Goal: Find specific page/section: Find specific page/section

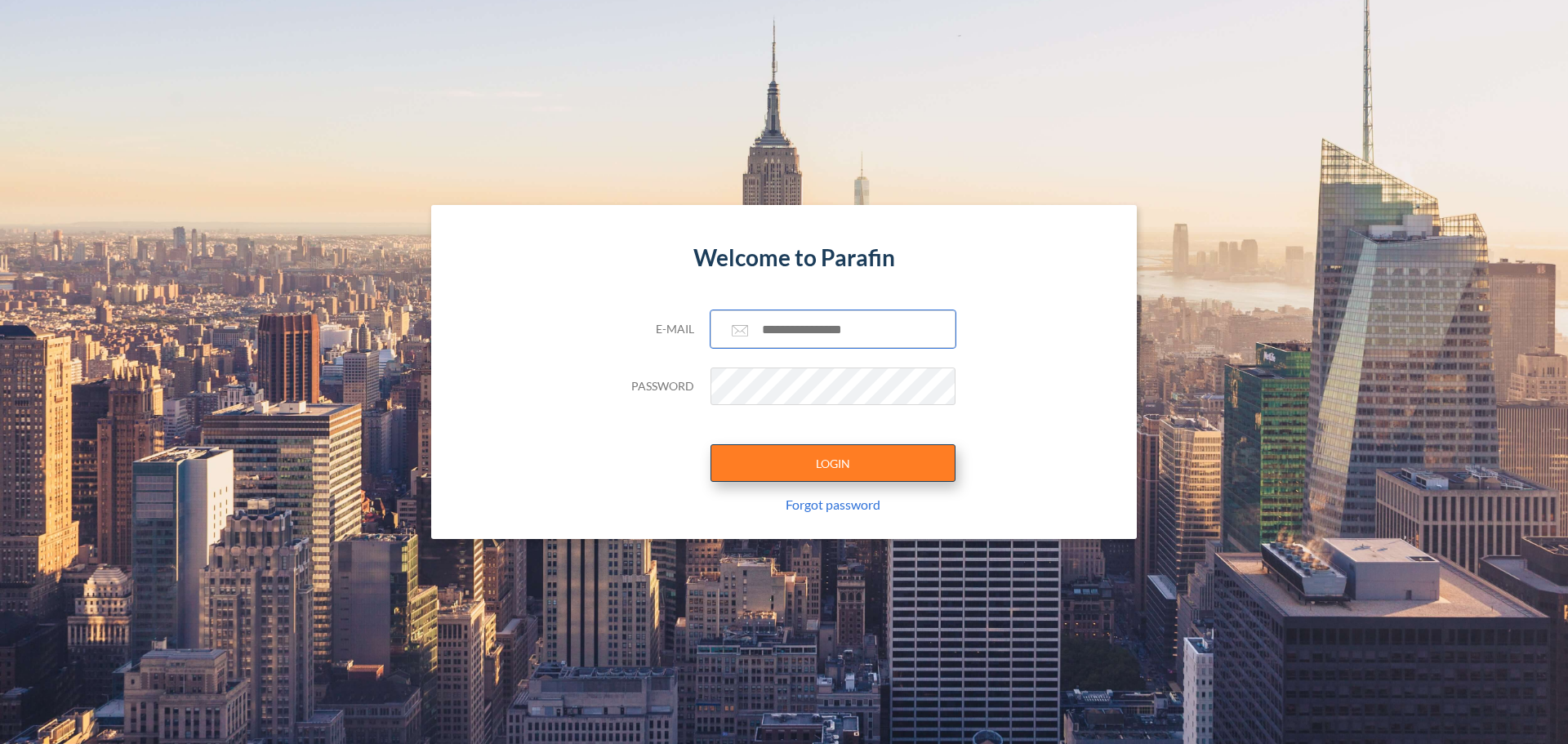
type input "**********"
click at [832, 455] on button "LOGIN" at bounding box center [832, 463] width 245 height 38
type input "**********"
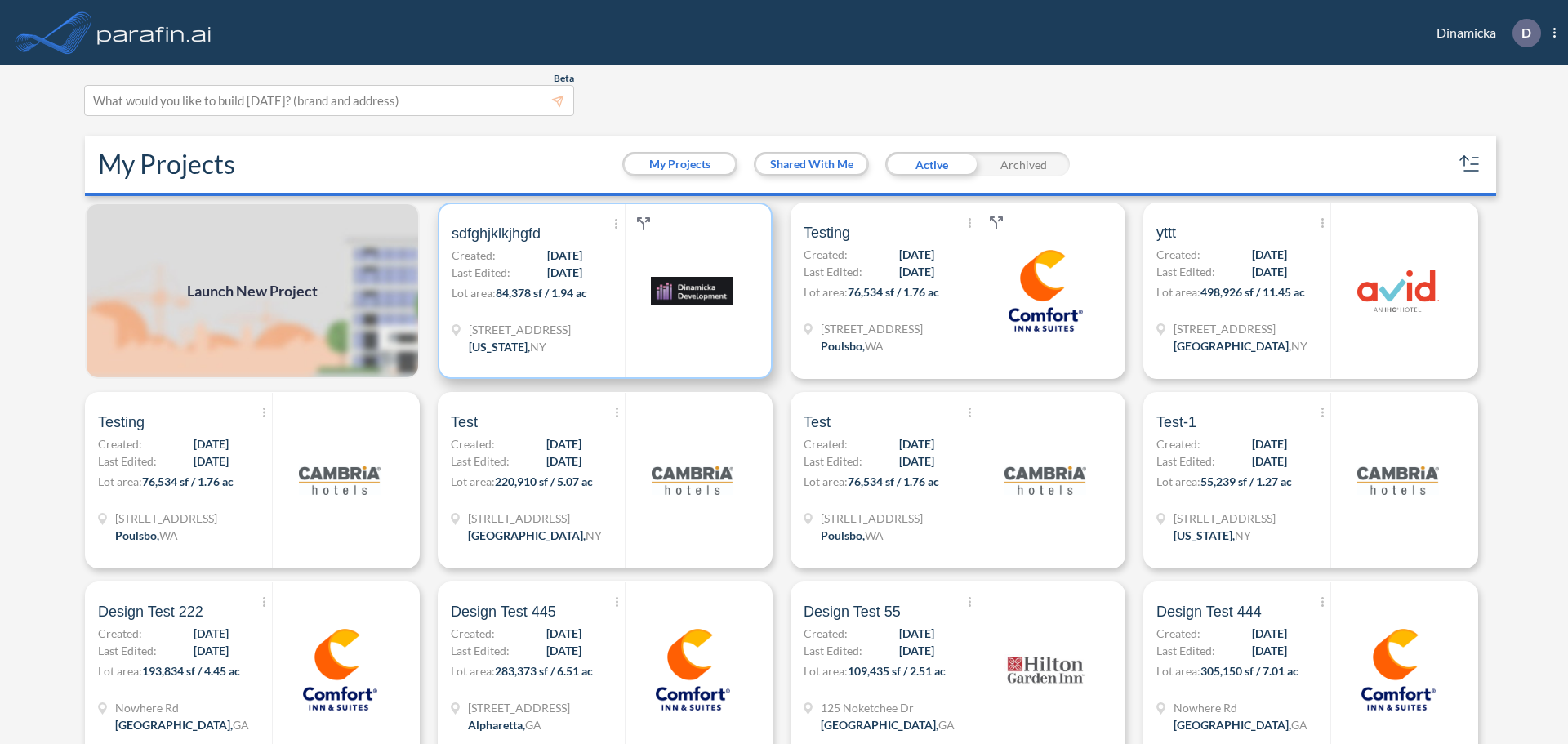
click at [669, 253] on img at bounding box center [691, 290] width 82 height 82
